Goal: Task Accomplishment & Management: Manage account settings

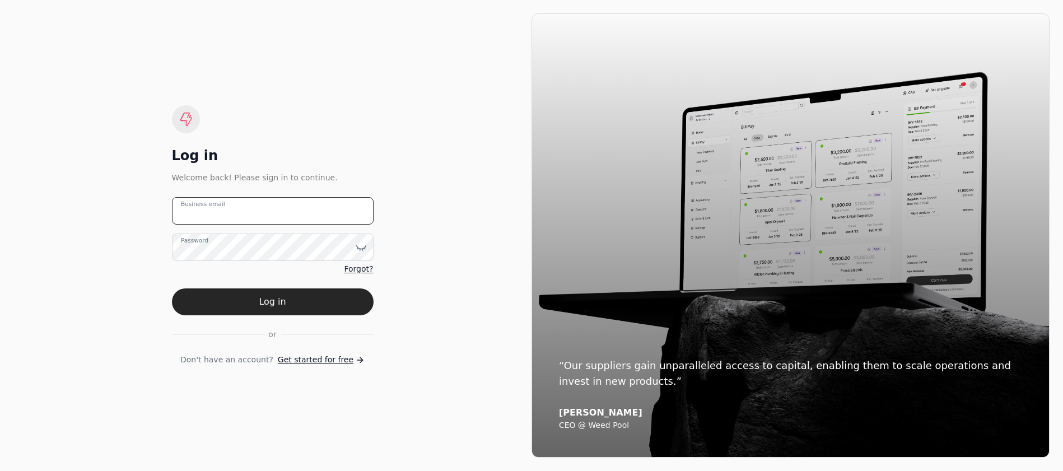
click at [264, 209] on email "Business email" at bounding box center [273, 210] width 202 height 27
type email "[EMAIL_ADDRESS][DOMAIN_NAME]"
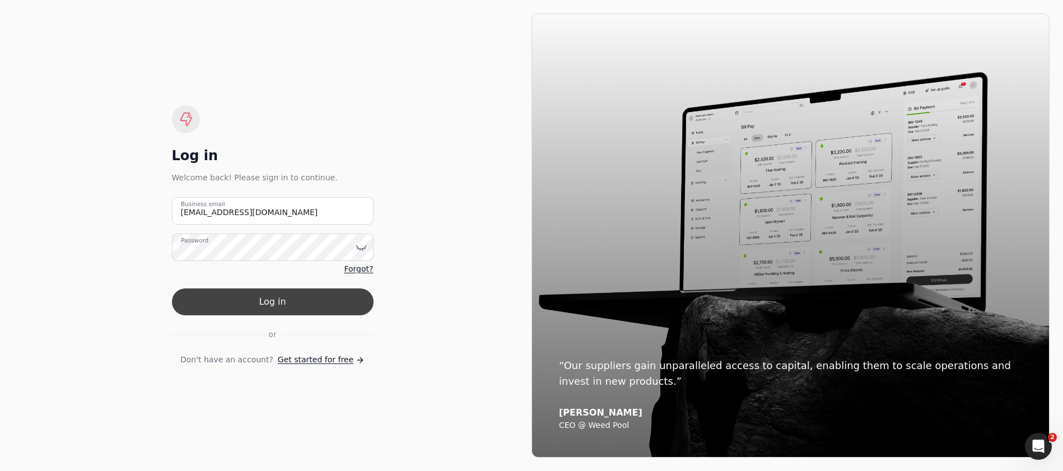
click at [255, 290] on button "Log in" at bounding box center [273, 301] width 202 height 27
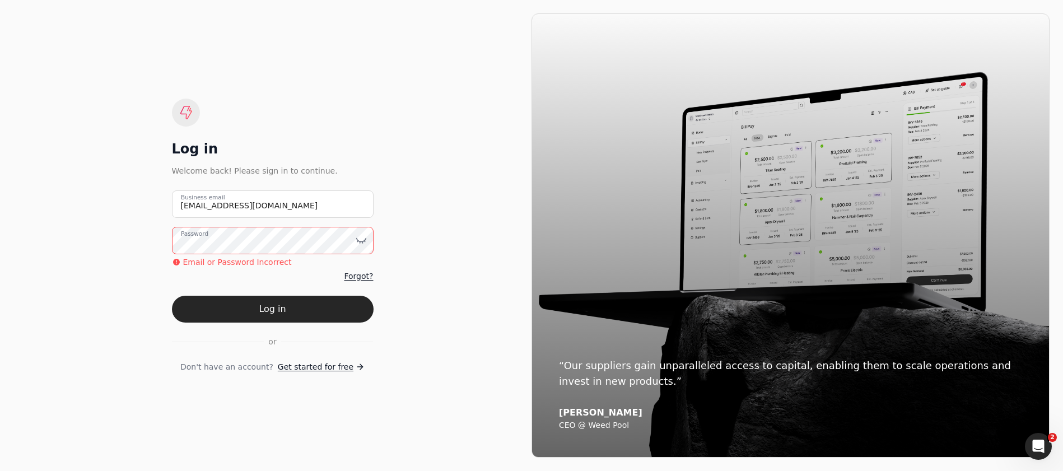
click at [124, 245] on div "Log in Welcome back! Please sign in to continue. [EMAIL_ADDRESS][DOMAIN_NAME] B…" at bounding box center [272, 235] width 518 height 444
click at [172, 296] on button "Log in" at bounding box center [273, 309] width 202 height 27
click at [363, 243] on icon at bounding box center [360, 240] width 11 height 11
click at [143, 236] on div "Log in Welcome back! Please sign in to continue. [EMAIL_ADDRESS][DOMAIN_NAME] B…" at bounding box center [272, 235] width 518 height 444
click at [172, 296] on button "Log in" at bounding box center [273, 309] width 202 height 27
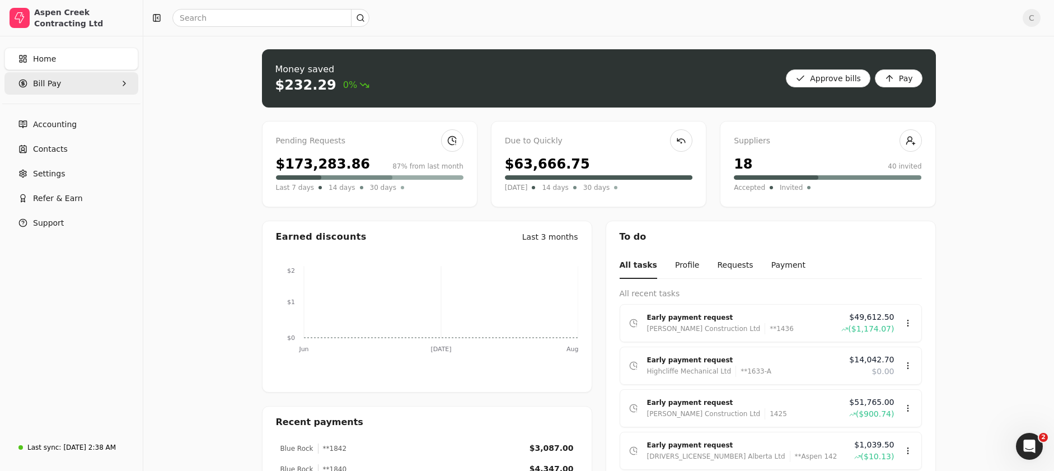
click at [62, 79] on Pay "Bill Pay" at bounding box center [71, 83] width 134 height 22
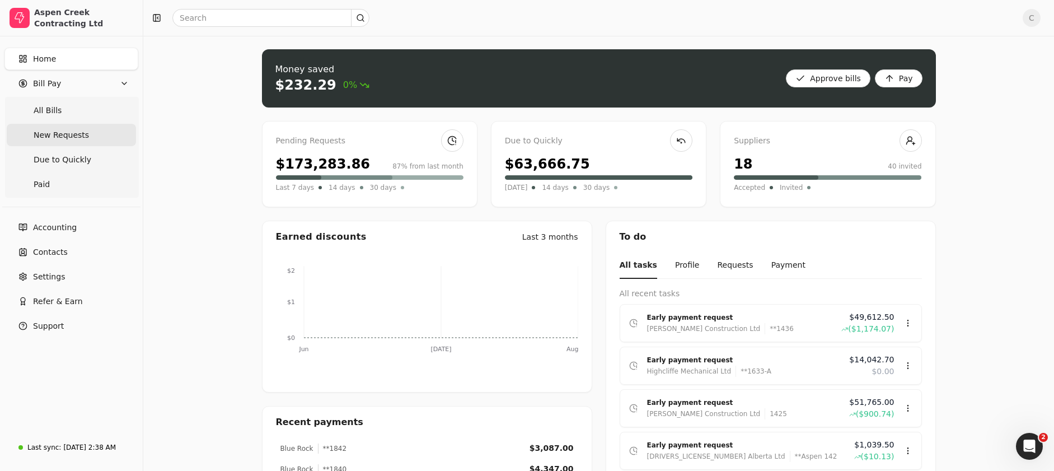
click at [88, 138] on Requests "New Requests" at bounding box center [71, 135] width 129 height 22
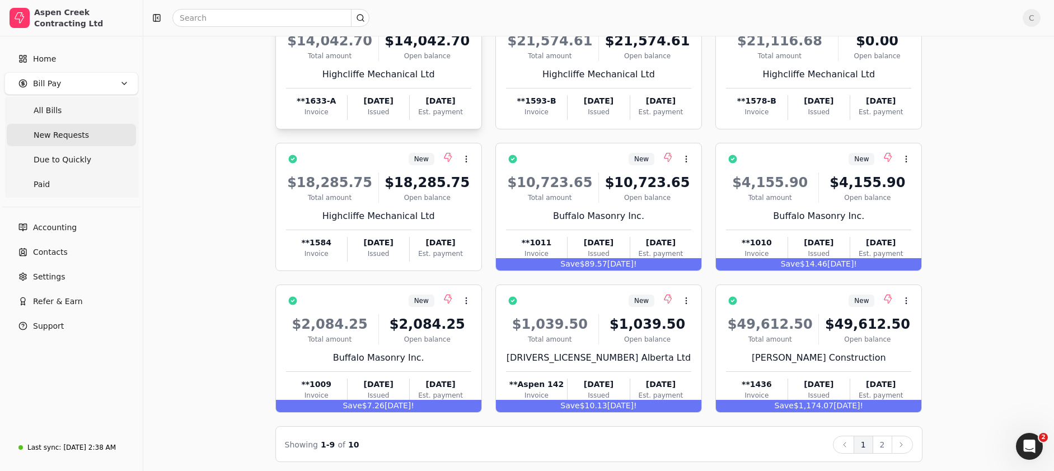
scroll to position [115, 0]
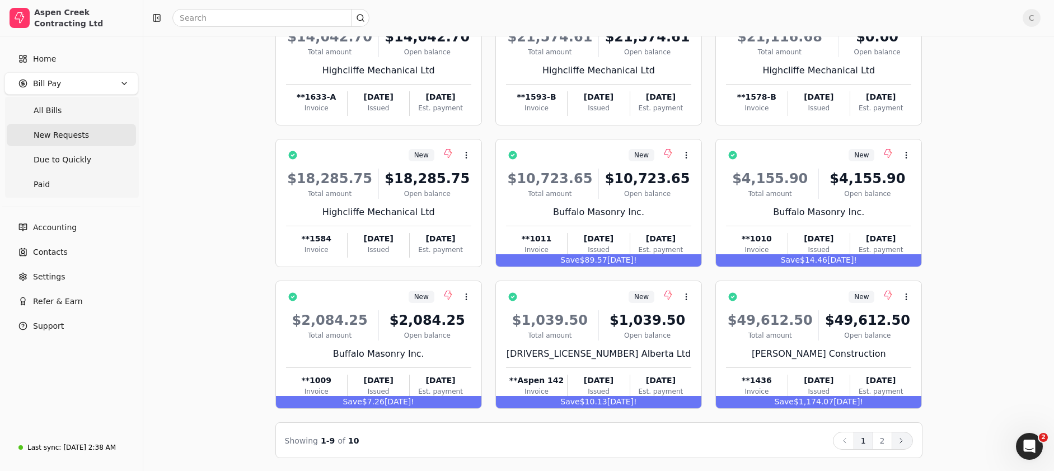
click at [902, 441] on icon at bounding box center [901, 440] width 9 height 9
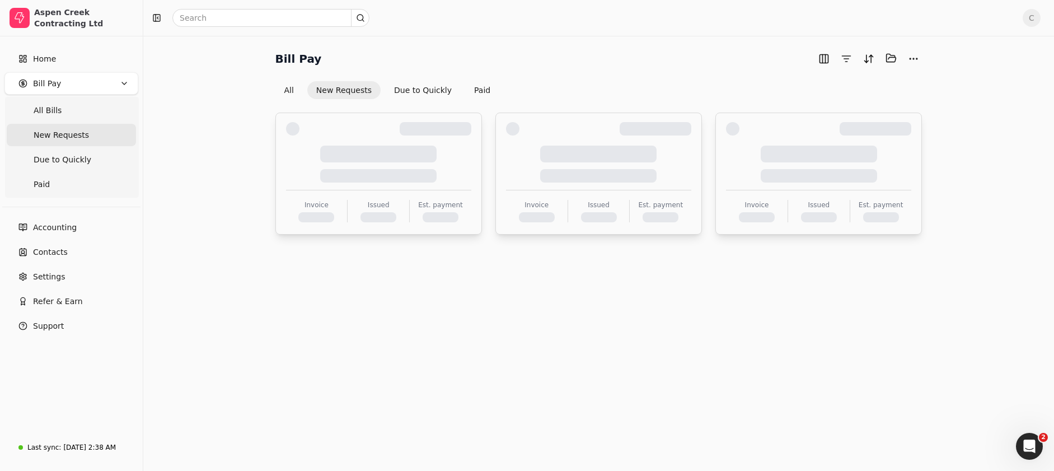
scroll to position [0, 0]
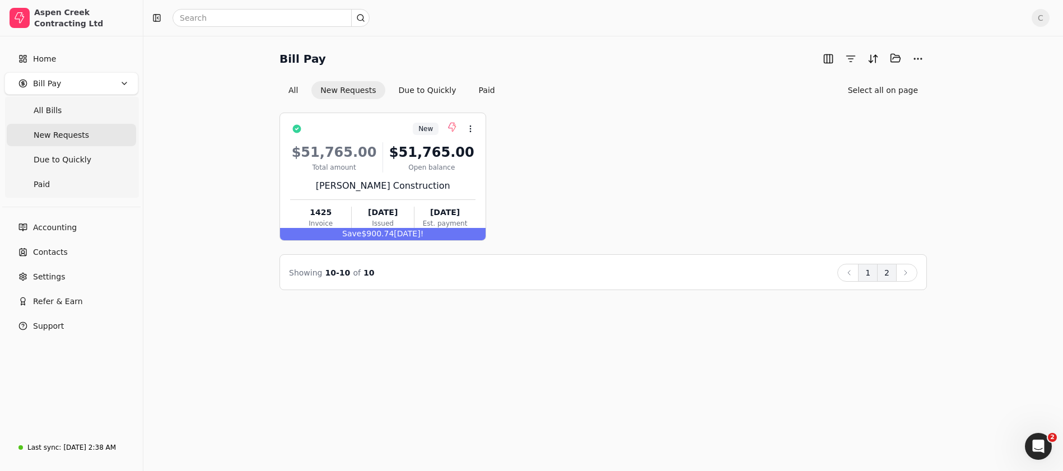
click at [871, 277] on button "1" at bounding box center [868, 273] width 20 height 18
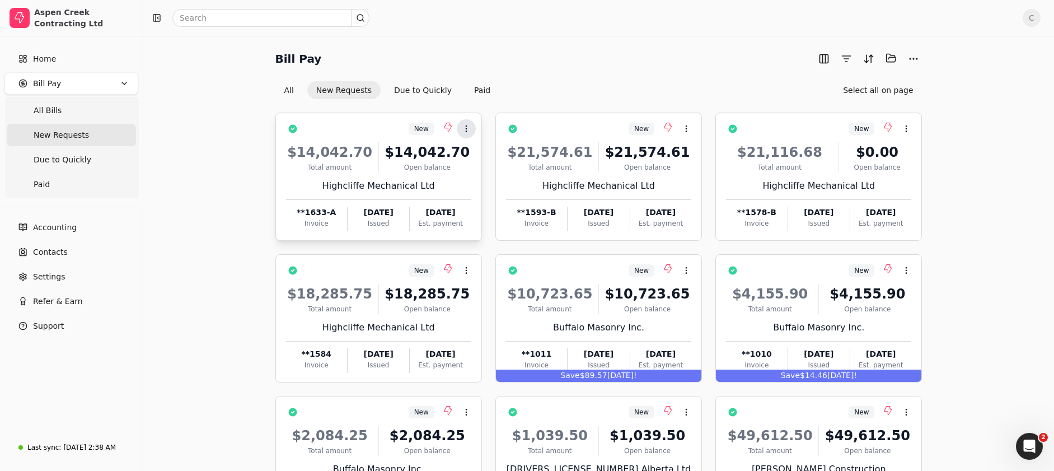
click at [464, 127] on icon at bounding box center [466, 128] width 9 height 9
click at [476, 153] on span "Open" at bounding box center [484, 156] width 21 height 12
click at [353, 128] on div "New Context Menu Button" at bounding box center [387, 128] width 170 height 19
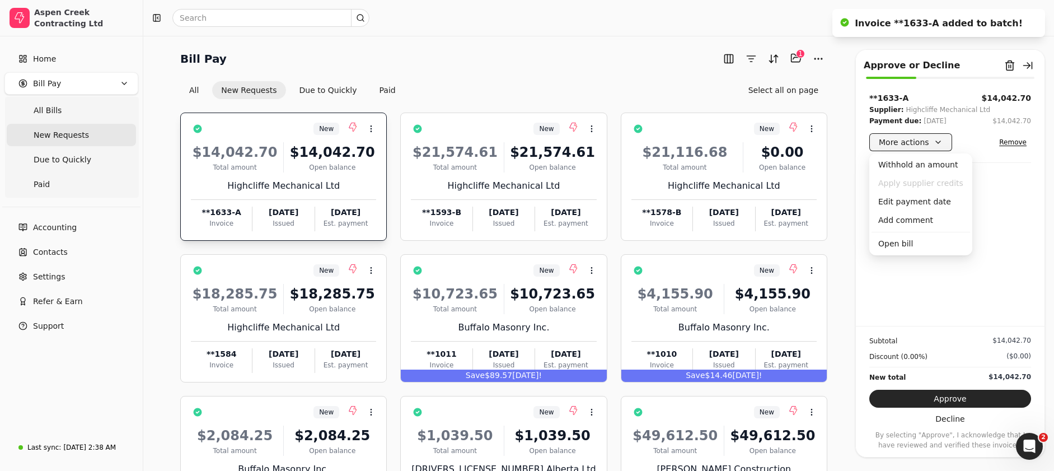
click at [935, 141] on button "More actions" at bounding box center [910, 142] width 83 height 18
click at [934, 205] on div "Edit payment date" at bounding box center [921, 202] width 99 height 18
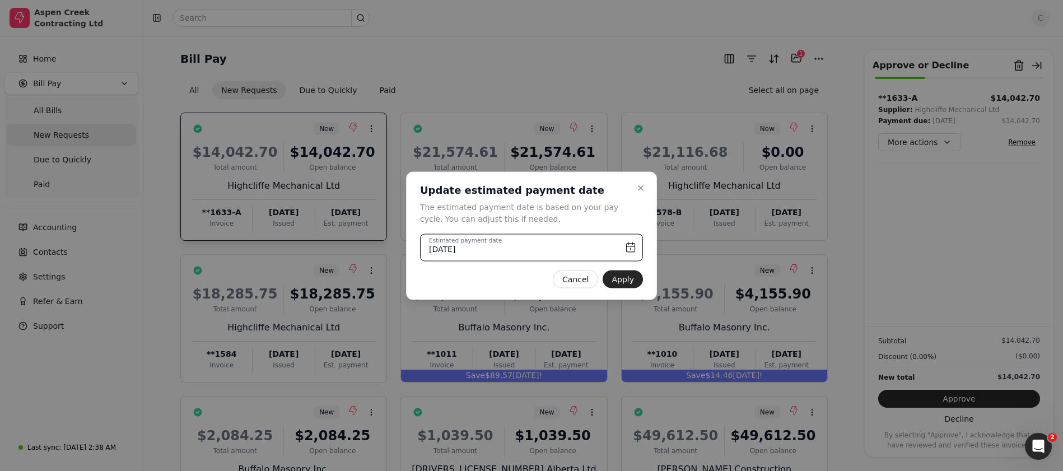
click at [628, 246] on input "[DATE]" at bounding box center [531, 246] width 223 height 27
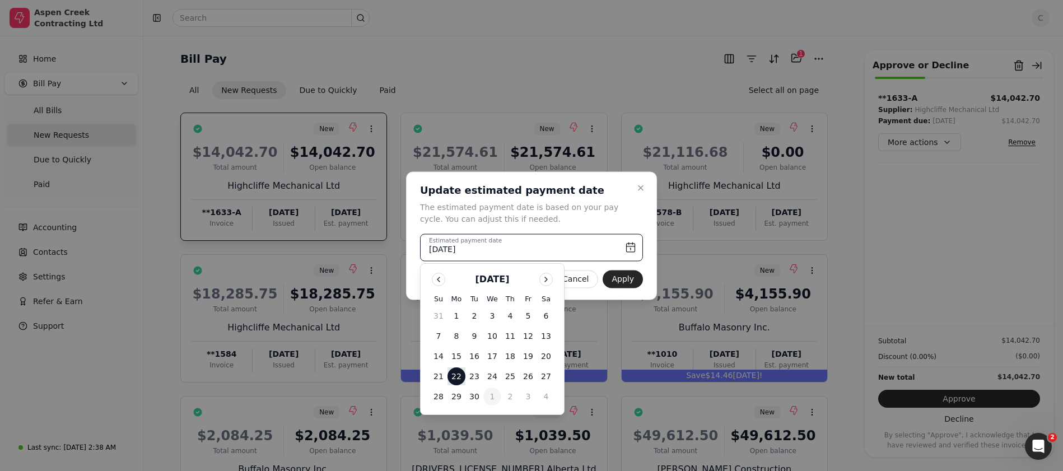
click at [489, 396] on button "1" at bounding box center [492, 396] width 18 height 18
type input "[DATE]"
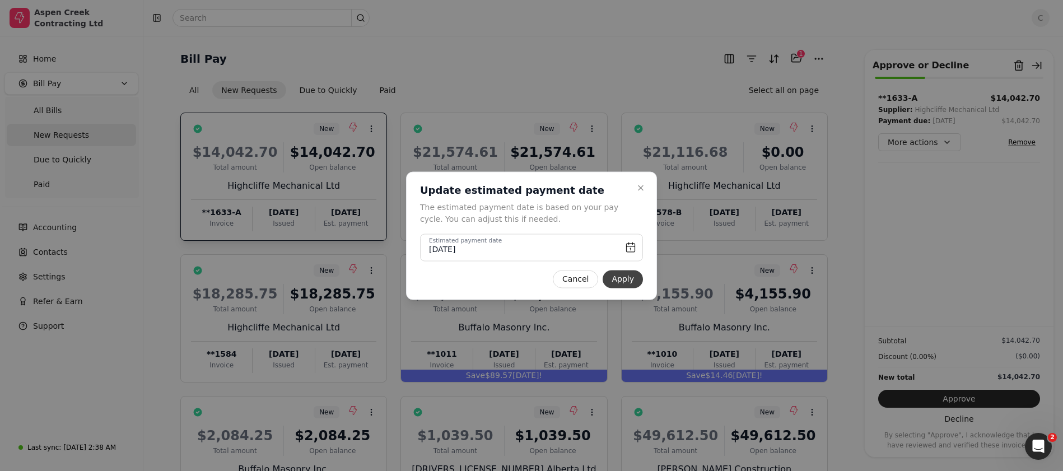
click at [625, 284] on button "Apply" at bounding box center [622, 279] width 40 height 18
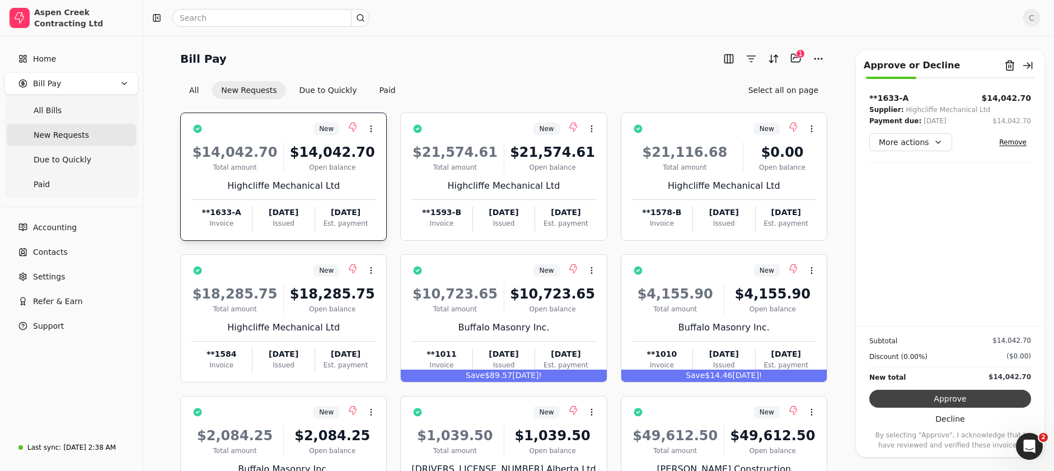
click at [942, 399] on button "Approve" at bounding box center [950, 399] width 162 height 18
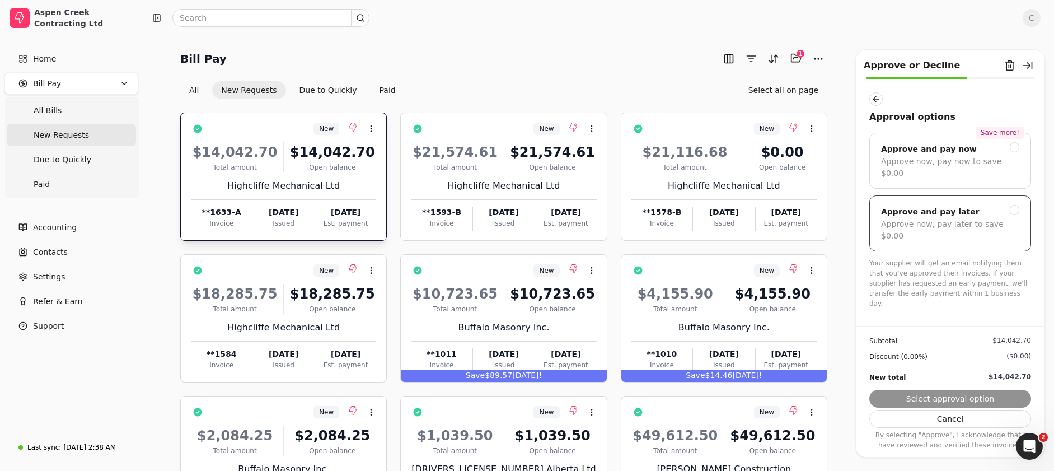
click at [1010, 205] on div at bounding box center [1015, 210] width 10 height 10
click at [945, 400] on button "Submit approval" at bounding box center [950, 399] width 162 height 18
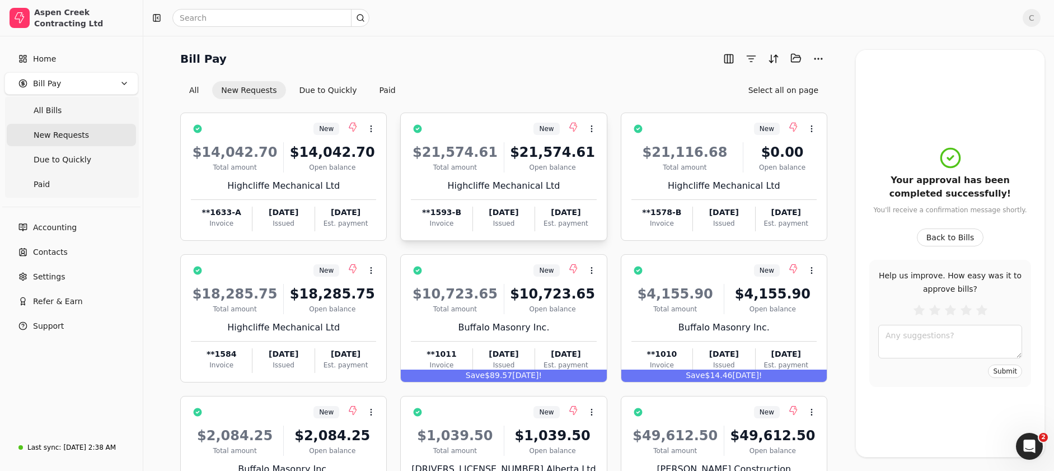
click at [512, 147] on div "$21,574.61" at bounding box center [553, 152] width 88 height 20
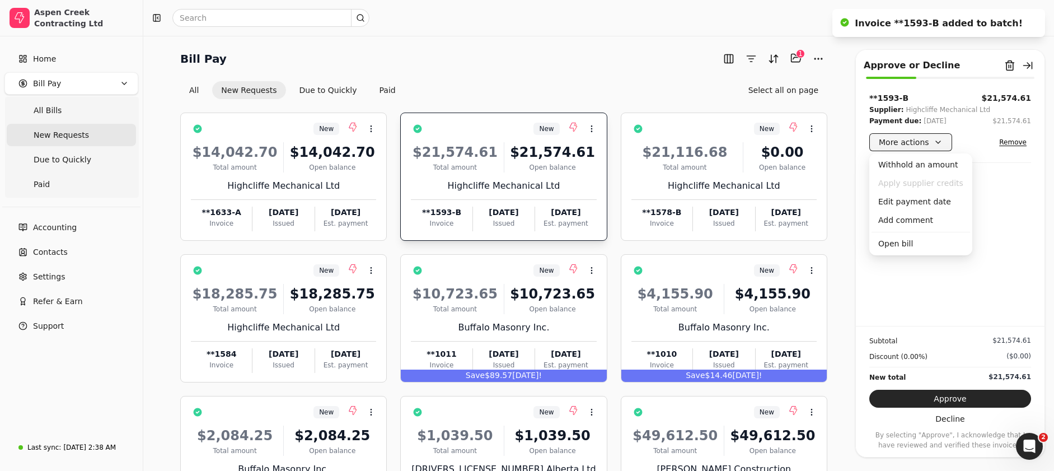
click at [935, 139] on button "More actions" at bounding box center [910, 142] width 83 height 18
click at [928, 198] on div "Edit payment date" at bounding box center [921, 202] width 99 height 18
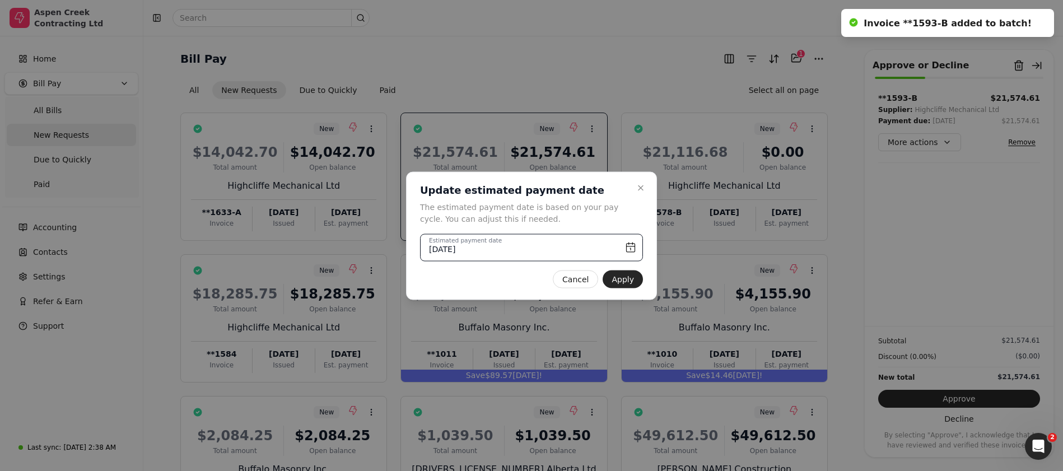
click at [630, 246] on input "[DATE]" at bounding box center [531, 246] width 223 height 27
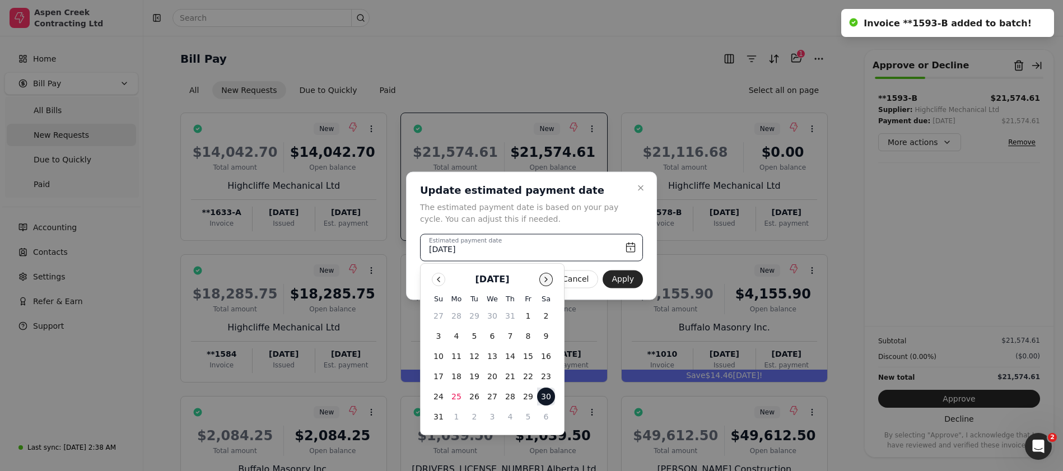
click at [548, 283] on button "Go to next month" at bounding box center [545, 279] width 13 height 13
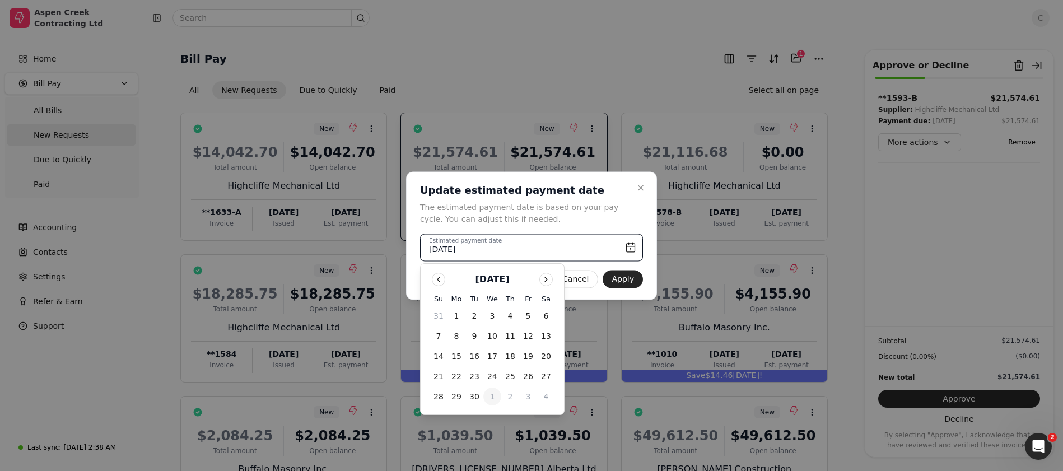
click at [497, 399] on button "1" at bounding box center [492, 396] width 18 height 18
type input "[DATE]"
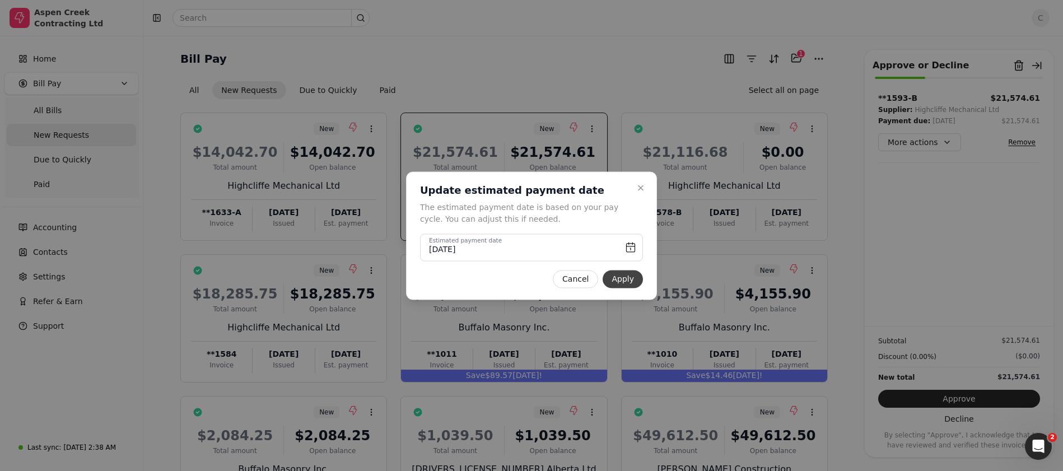
click at [621, 282] on button "Apply" at bounding box center [622, 279] width 40 height 18
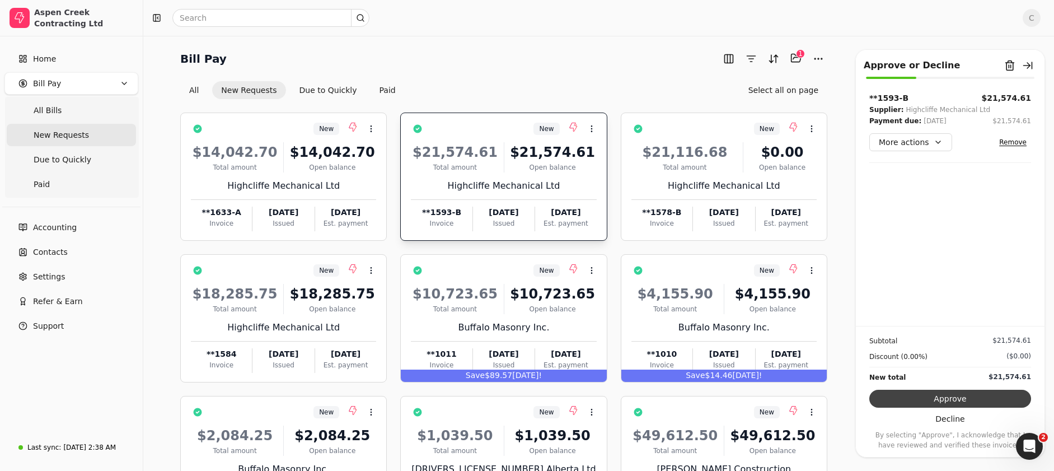
click at [913, 402] on button "Approve" at bounding box center [950, 399] width 162 height 18
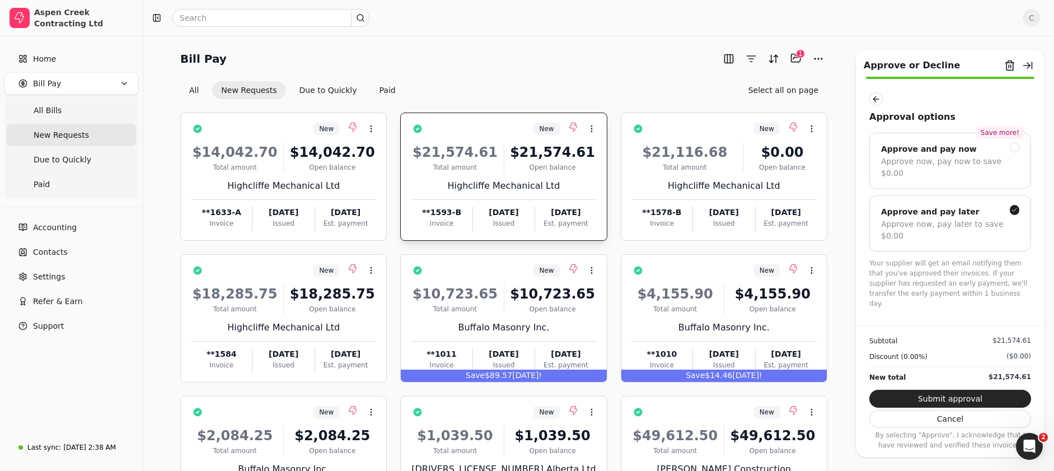
click at [936, 397] on button "Submit approval" at bounding box center [950, 399] width 162 height 18
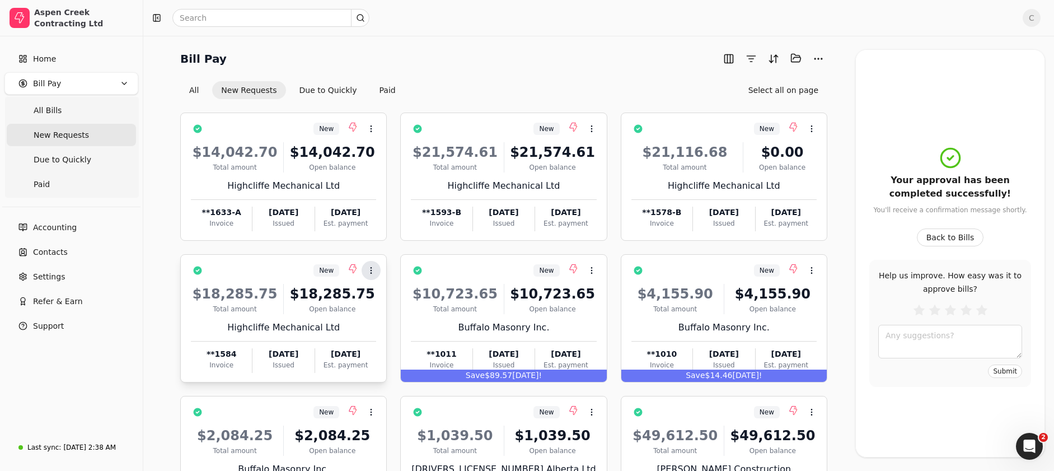
click at [368, 272] on icon at bounding box center [371, 270] width 9 height 9
click at [253, 269] on div "New Context Menu Button" at bounding box center [292, 270] width 170 height 19
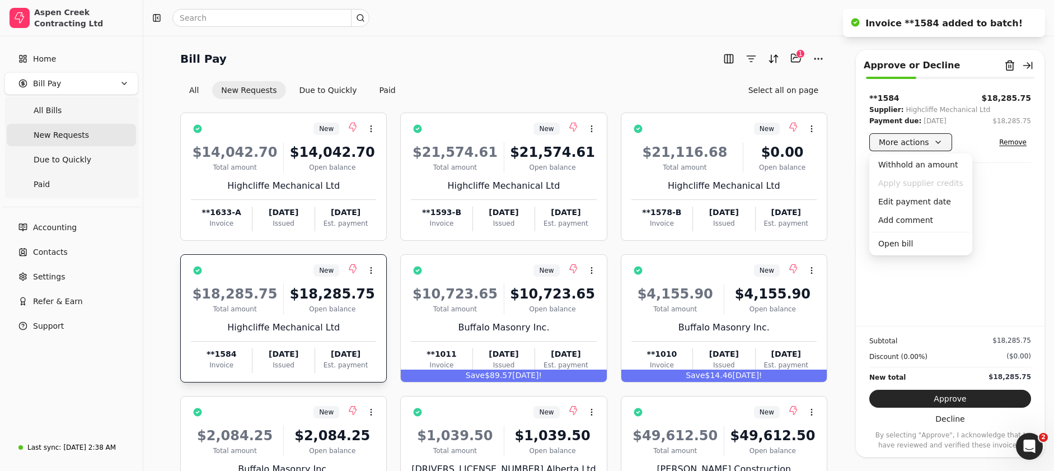
click at [935, 146] on button "More actions" at bounding box center [910, 142] width 83 height 18
click at [918, 202] on div "Edit payment date" at bounding box center [921, 202] width 99 height 18
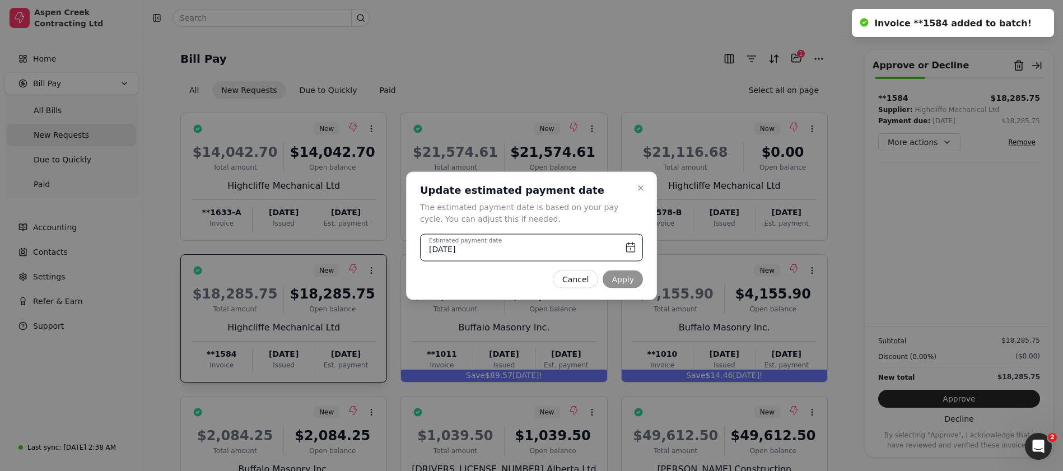
click at [625, 247] on input "[DATE]" at bounding box center [531, 246] width 223 height 27
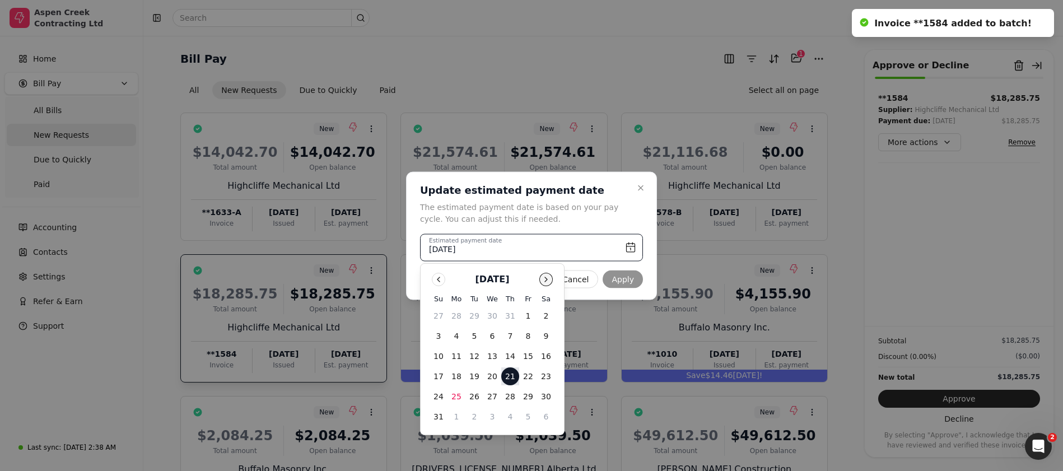
click at [551, 283] on div "[DATE]" at bounding box center [491, 279] width 125 height 13
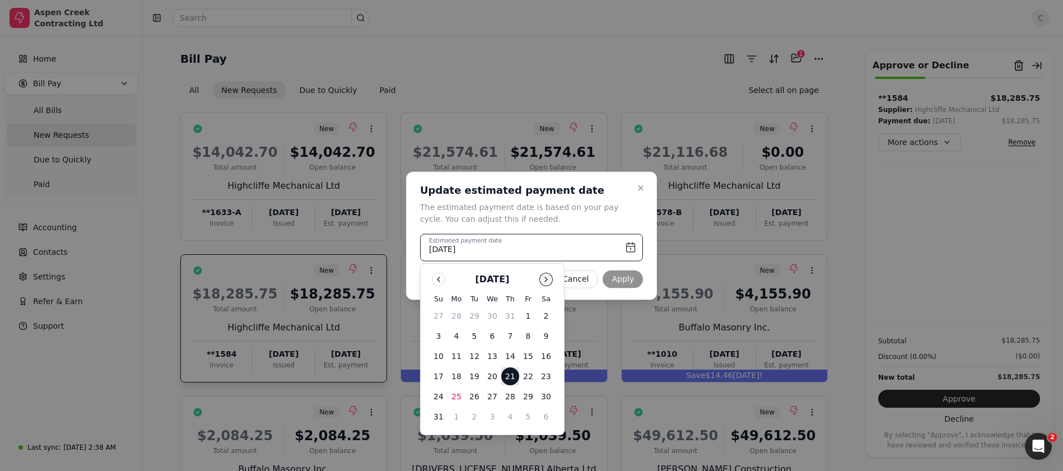
click at [542, 275] on button "Go to next month" at bounding box center [545, 279] width 13 height 13
click at [490, 396] on button "1" at bounding box center [492, 396] width 18 height 18
type input "[DATE]"
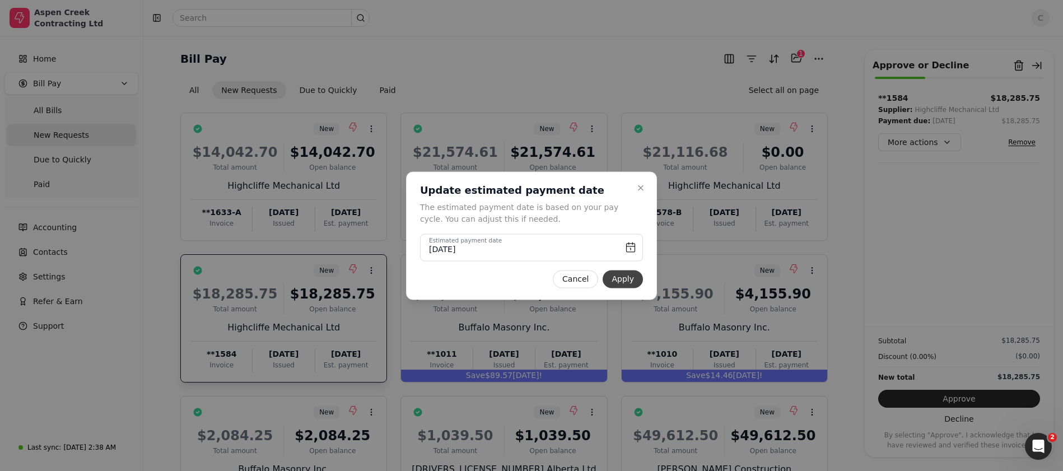
click at [616, 277] on button "Apply" at bounding box center [622, 279] width 40 height 18
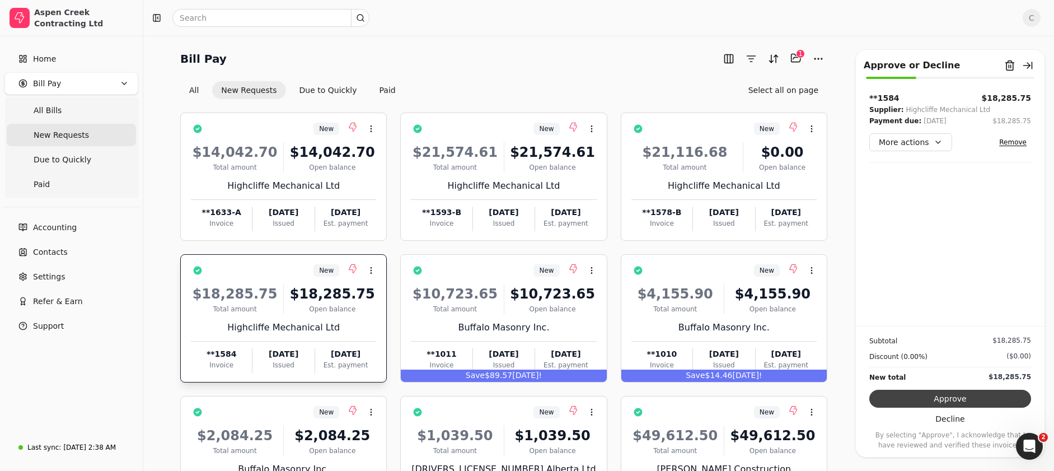
click at [998, 394] on button "Approve" at bounding box center [950, 399] width 162 height 18
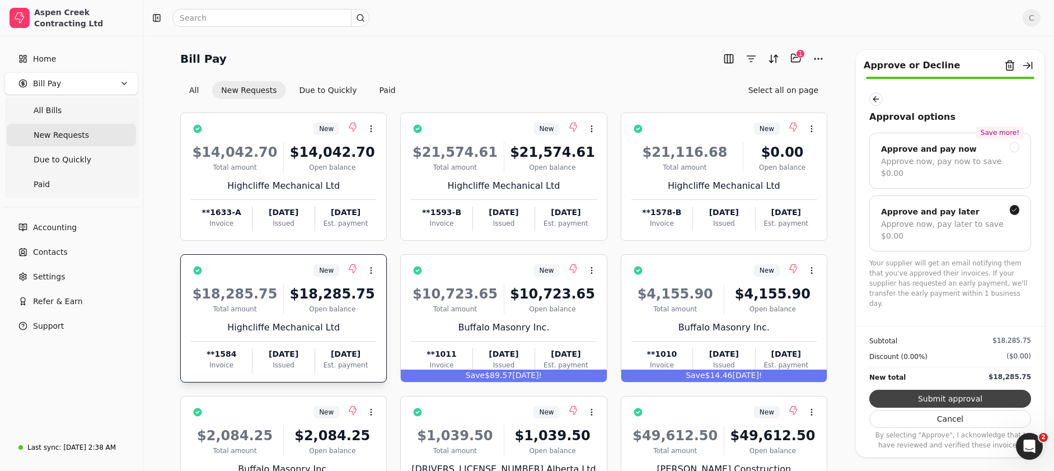
click at [961, 397] on button "Submit approval" at bounding box center [950, 399] width 162 height 18
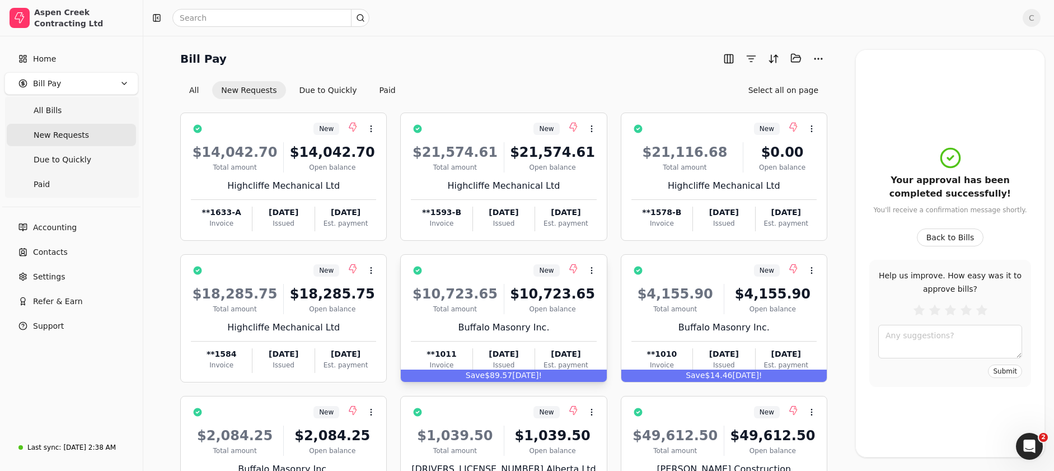
click at [519, 269] on div "New Context Menu Button" at bounding box center [512, 270] width 170 height 19
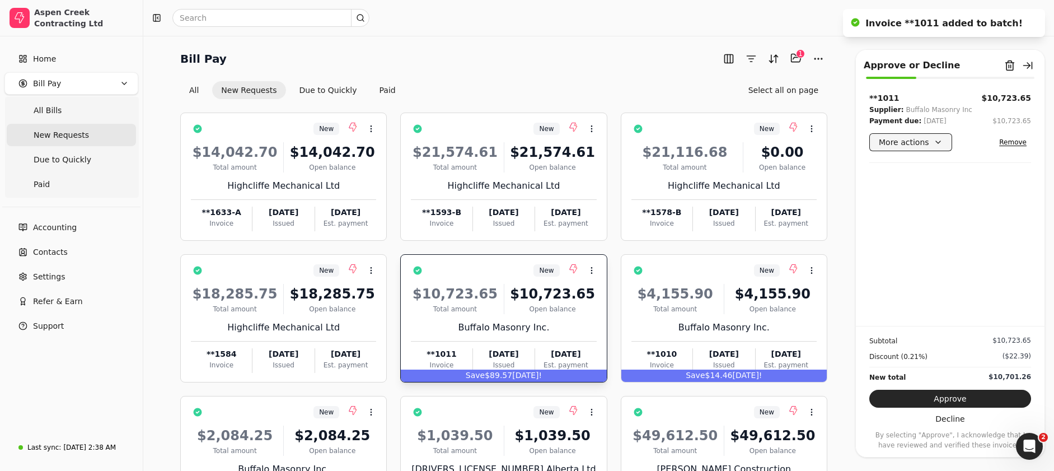
click at [902, 147] on button "More actions" at bounding box center [910, 142] width 83 height 18
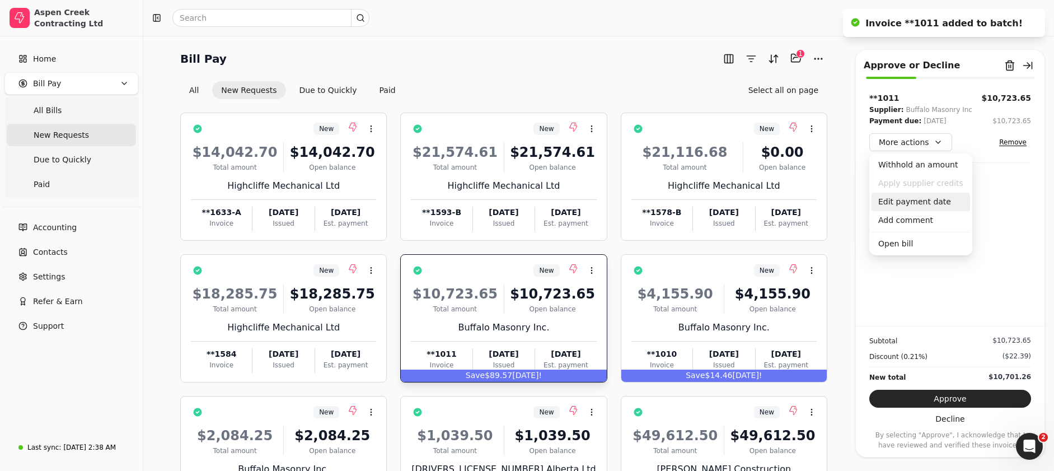
click at [904, 203] on div "Edit payment date" at bounding box center [921, 202] width 99 height 18
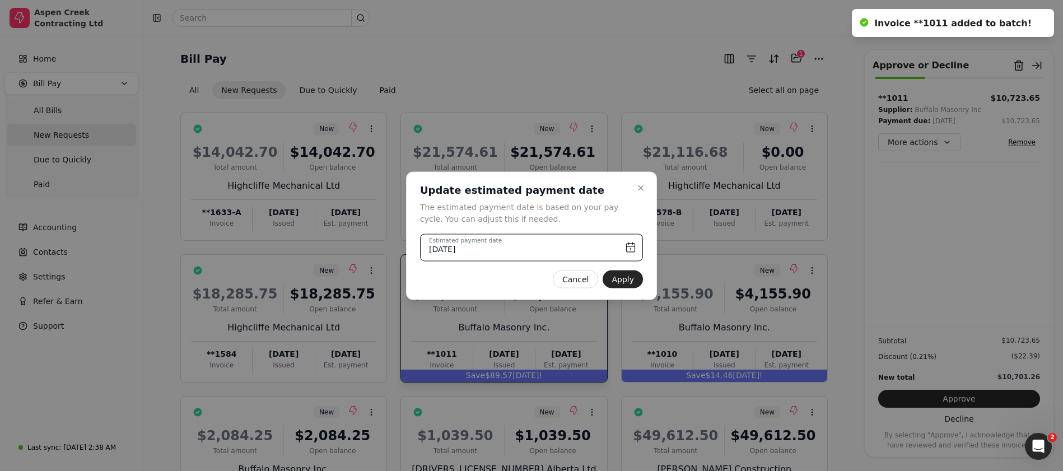
click at [626, 242] on input "[DATE]" at bounding box center [531, 246] width 223 height 27
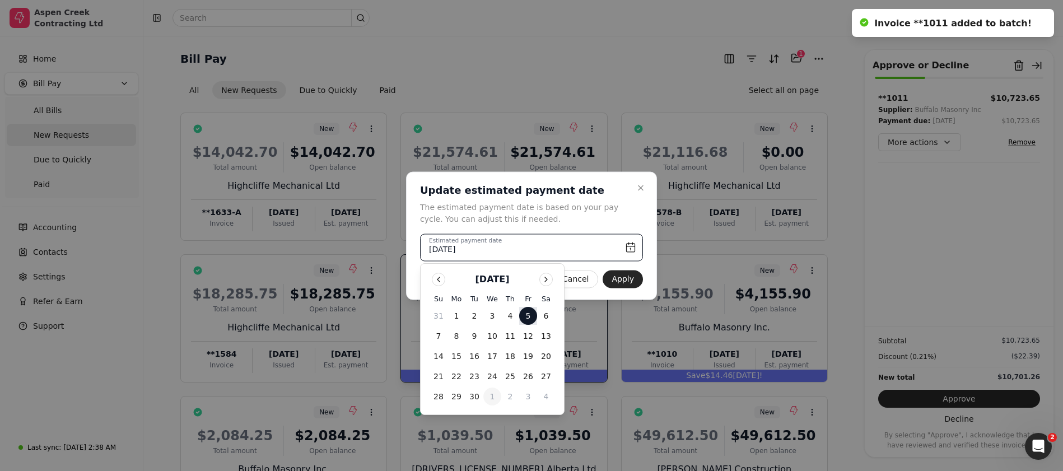
click at [495, 397] on button "1" at bounding box center [492, 396] width 18 height 18
type input "[DATE]"
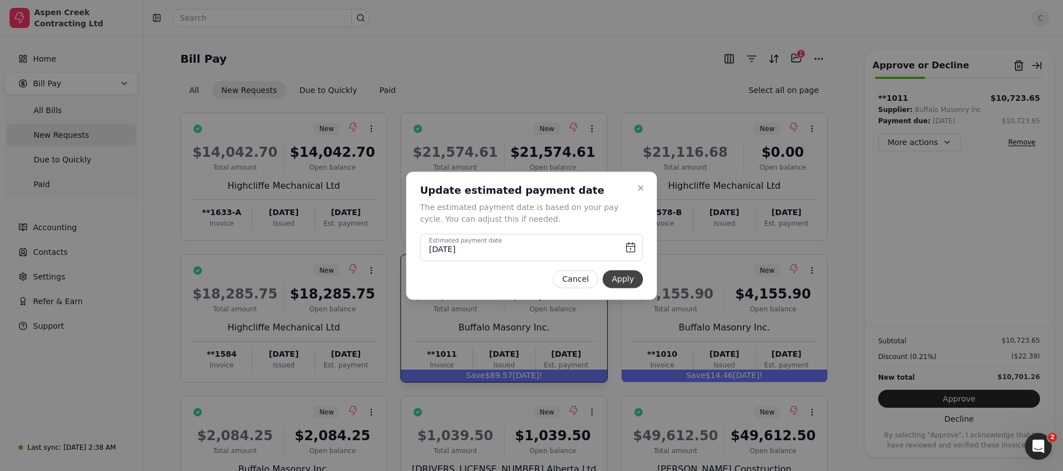
click at [618, 279] on button "Apply" at bounding box center [622, 279] width 40 height 18
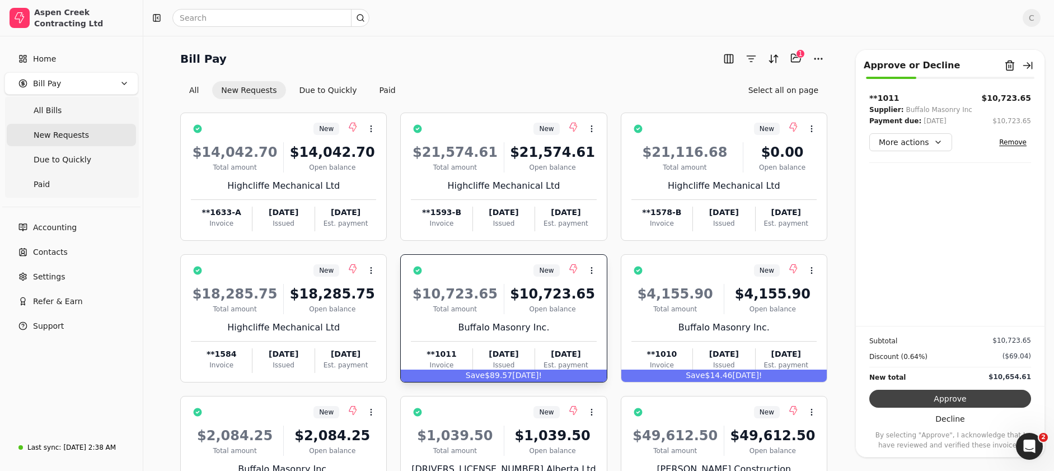
click at [931, 403] on button "Approve" at bounding box center [950, 399] width 162 height 18
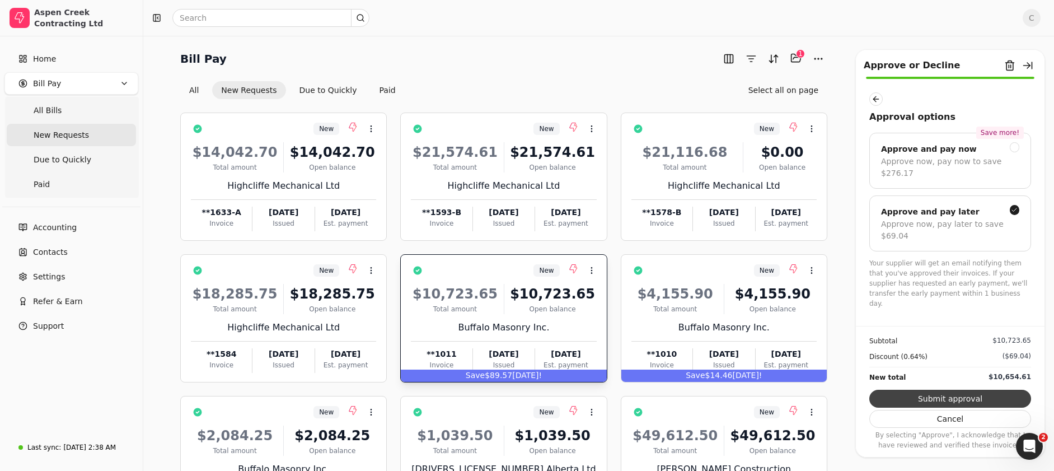
click at [911, 400] on button "Submit approval" at bounding box center [950, 399] width 162 height 18
click at [726, 284] on div "$4,155.90 Total amount $4,155.90 Open balance" at bounding box center [723, 299] width 185 height 30
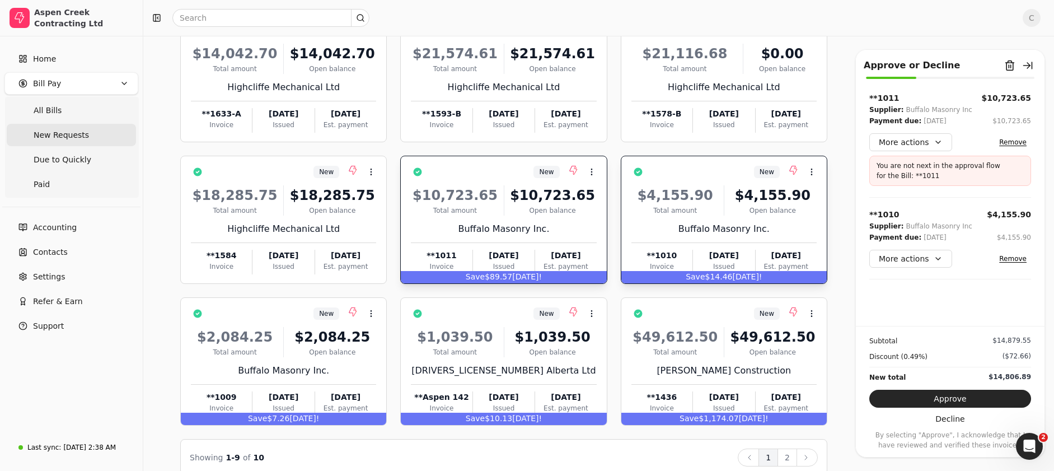
scroll to position [96, 0]
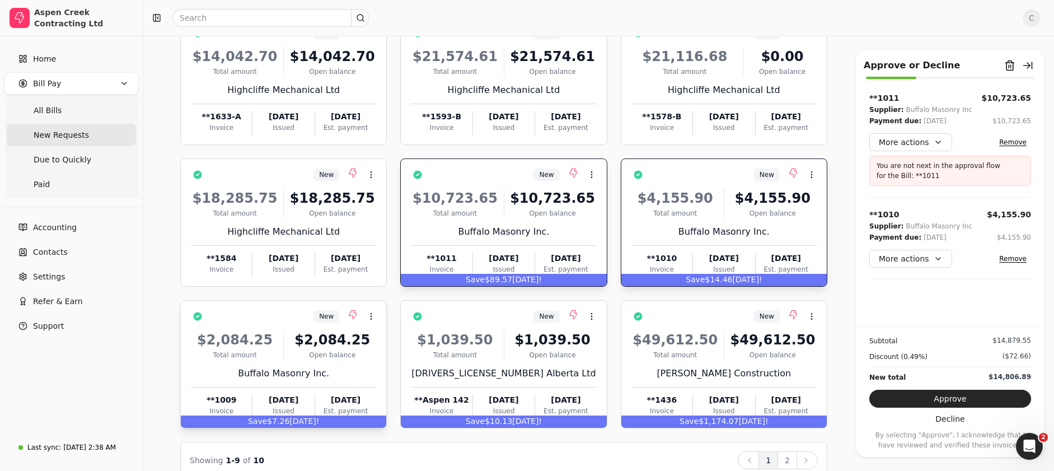
click at [279, 343] on div "$2,084.25 Total amount $2,084.25 Open balance" at bounding box center [283, 345] width 185 height 30
